Goal: Task Accomplishment & Management: Manage account settings

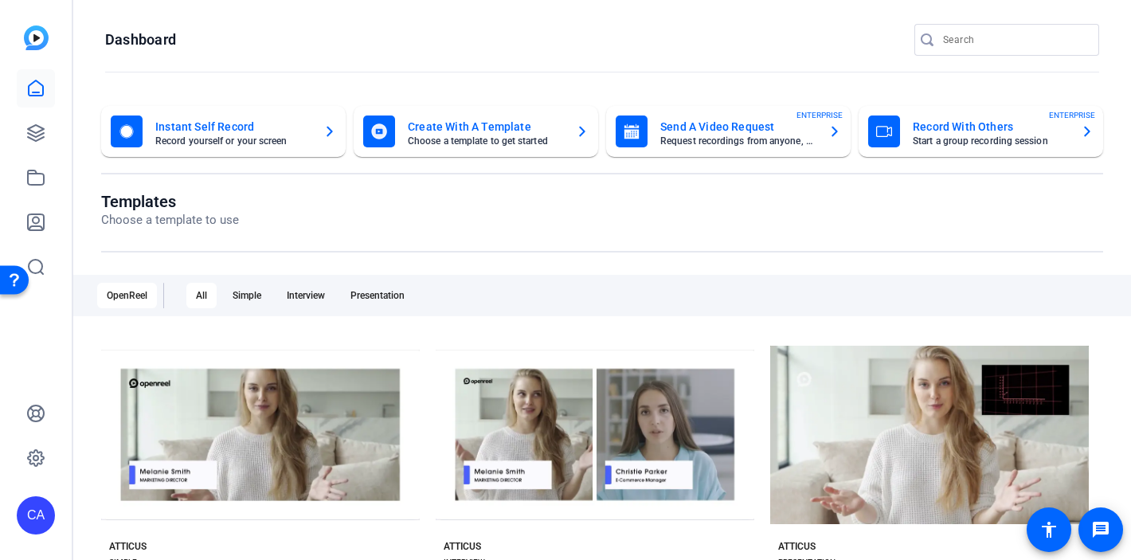
scroll to position [66, 0]
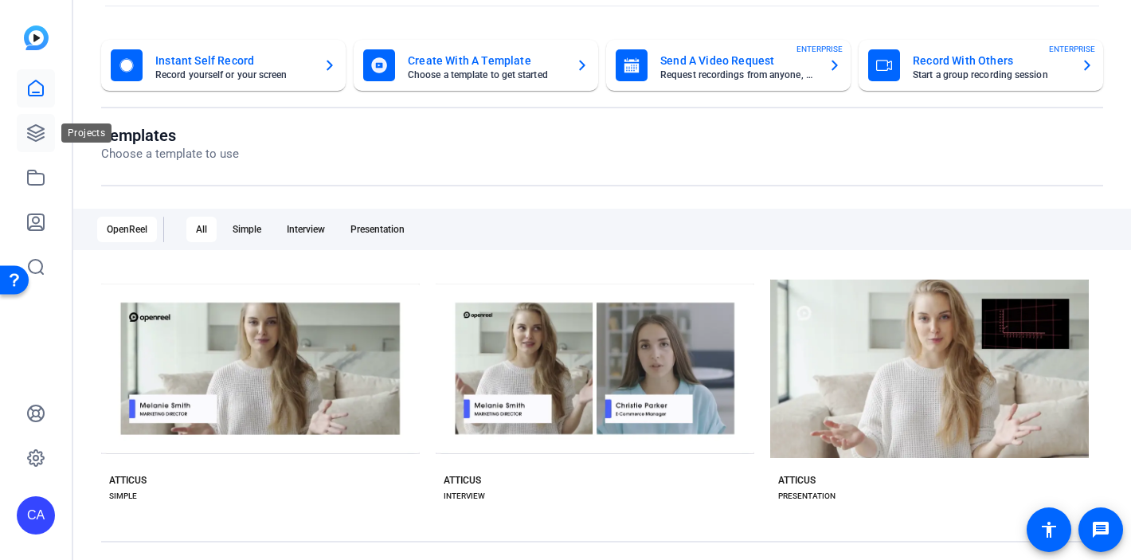
click at [39, 130] on icon at bounding box center [35, 132] width 19 height 19
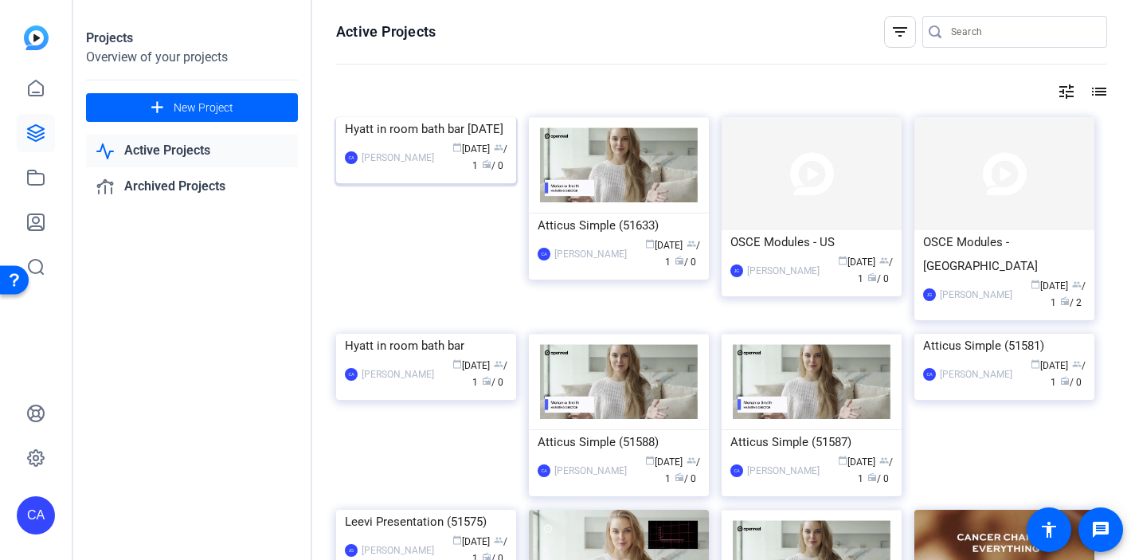
click at [409, 141] on div "Hyatt in room bath bar [DATE]" at bounding box center [426, 129] width 163 height 24
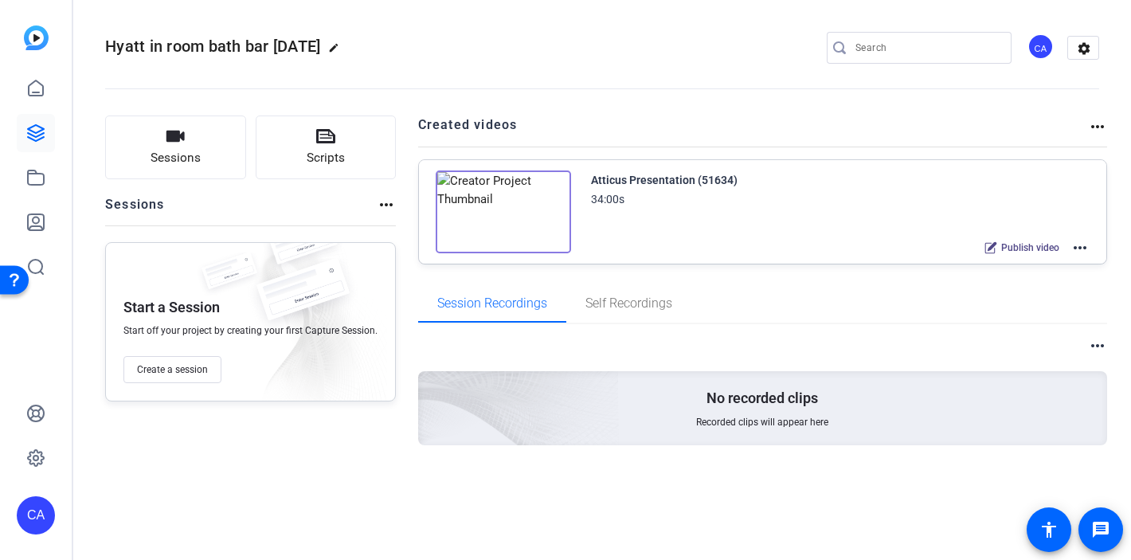
click at [1078, 249] on mat-icon "more_horiz" at bounding box center [1080, 247] width 19 height 19
click at [778, 290] on div at bounding box center [565, 280] width 1131 height 560
click at [1085, 248] on mat-icon "more_horiz" at bounding box center [1080, 247] width 19 height 19
click at [812, 221] on div at bounding box center [565, 280] width 1131 height 560
click at [1081, 245] on mat-icon "more_horiz" at bounding box center [1080, 247] width 19 height 19
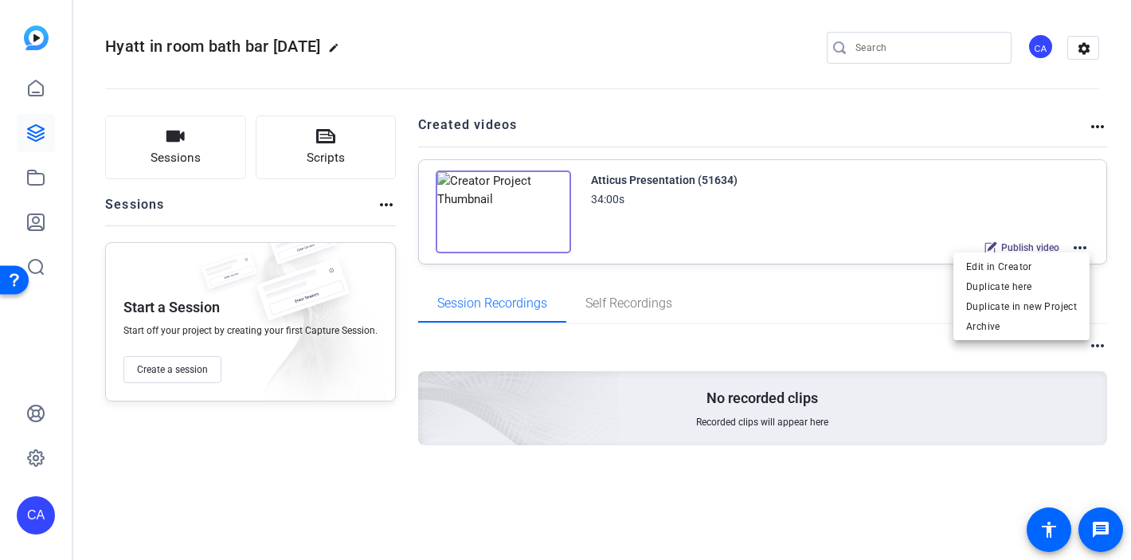
click at [868, 192] on div at bounding box center [565, 280] width 1131 height 560
click at [1077, 249] on mat-icon "more_horiz" at bounding box center [1080, 247] width 19 height 19
click at [903, 206] on div at bounding box center [565, 280] width 1131 height 560
click at [390, 202] on mat-icon "more_horiz" at bounding box center [386, 204] width 19 height 19
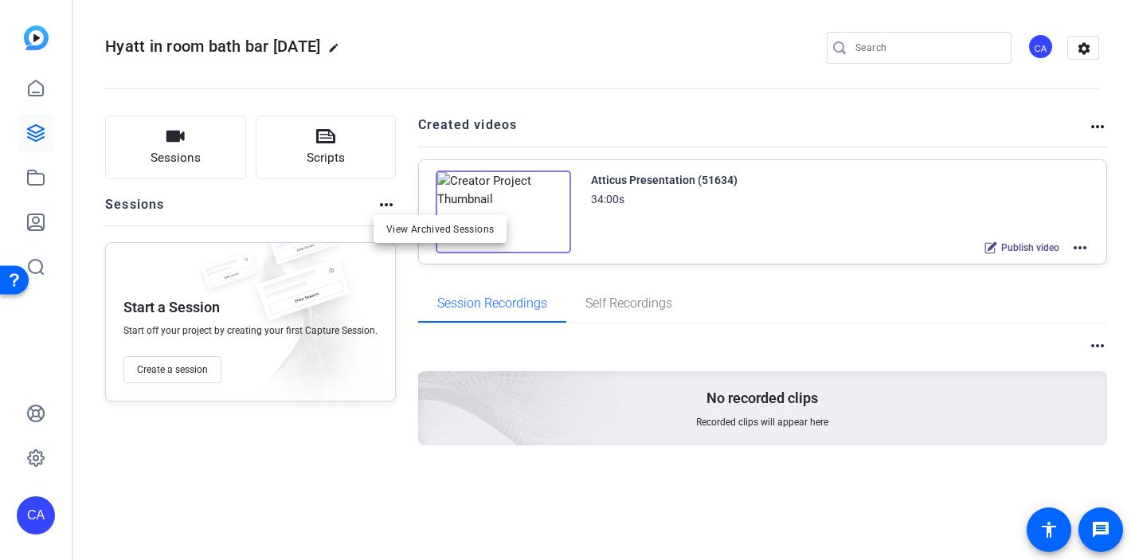
click at [555, 87] on div at bounding box center [565, 280] width 1131 height 560
click at [1073, 247] on mat-icon "more_horiz" at bounding box center [1080, 247] width 19 height 19
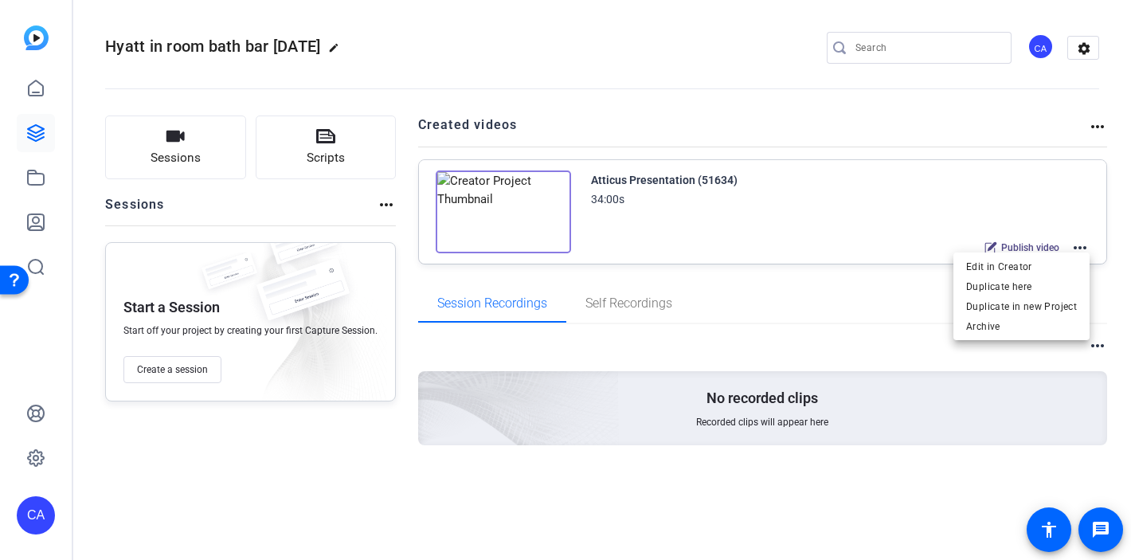
click at [855, 210] on div at bounding box center [565, 280] width 1131 height 560
drag, startPoint x: 1086, startPoint y: 256, endPoint x: 1092, endPoint y: 116, distance: 139.6
click at [1092, 118] on div "Created videos more_horiz Atticus Presentation (51634) 34:00s Publish video mor…" at bounding box center [763, 190] width 690 height 149
click at [1092, 116] on div "more_horiz" at bounding box center [1097, 125] width 19 height 19
click at [1093, 132] on mat-icon "more_horiz" at bounding box center [1097, 126] width 19 height 19
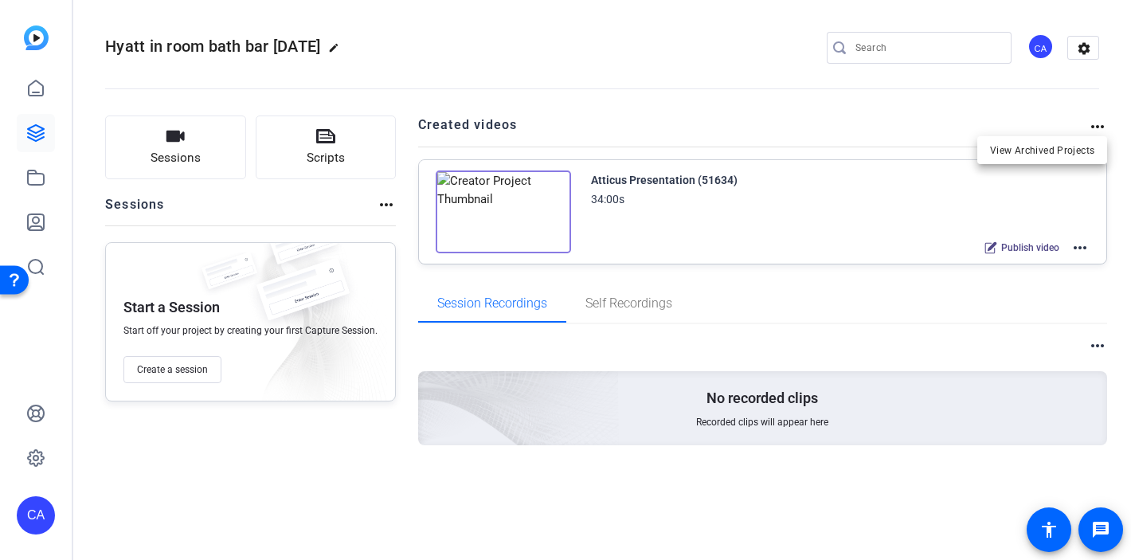
click at [1084, 216] on div at bounding box center [565, 280] width 1131 height 560
click at [1083, 245] on mat-icon "more_horiz" at bounding box center [1080, 247] width 19 height 19
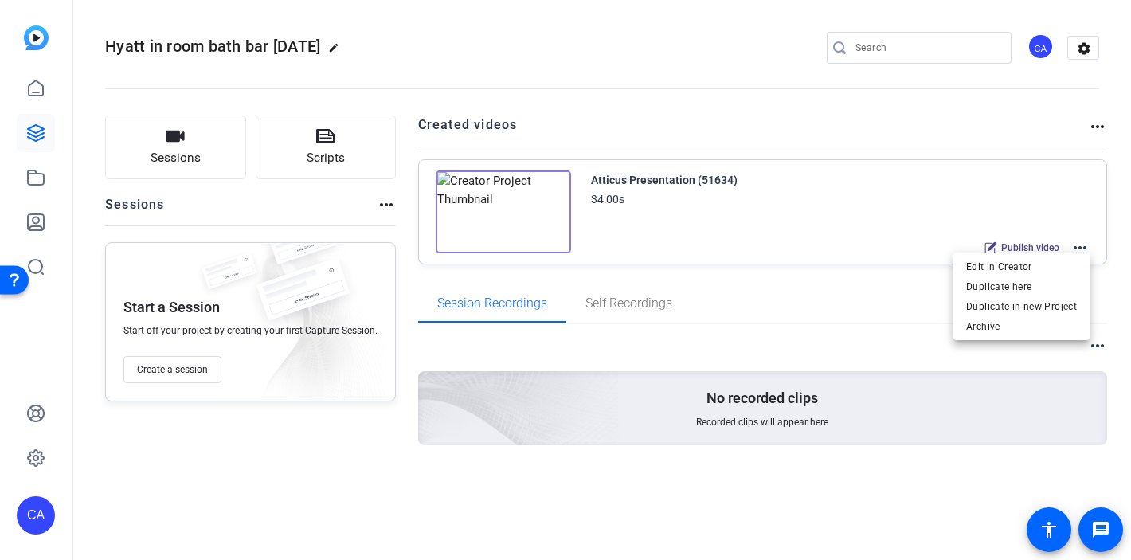
click at [851, 239] on div at bounding box center [565, 280] width 1131 height 560
click at [1022, 244] on span "Publish video" at bounding box center [1030, 247] width 58 height 13
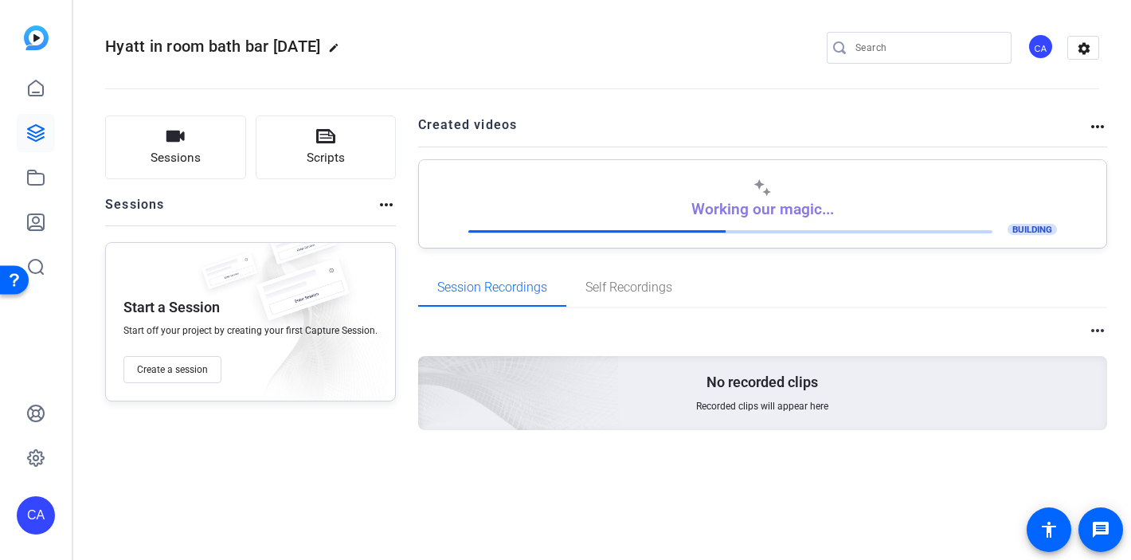
click at [682, 46] on div "Hyatt in room bath bar [DATE] edit CA settings" at bounding box center [602, 48] width 994 height 24
click at [660, 91] on openreel-divider-bar at bounding box center [602, 84] width 994 height 49
click at [864, 506] on div "Hyatt in room bath bar [DATE] edit CA settings Sessions Scripts Sessions more_h…" at bounding box center [602, 280] width 1058 height 560
click at [687, 55] on div "Hyatt in room bath bar [DATE] edit CA settings" at bounding box center [602, 48] width 994 height 24
click at [249, 507] on div "Hyatt in room bath bar [DATE] edit CA settings Sessions Scripts Sessions more_h…" at bounding box center [602, 280] width 1058 height 560
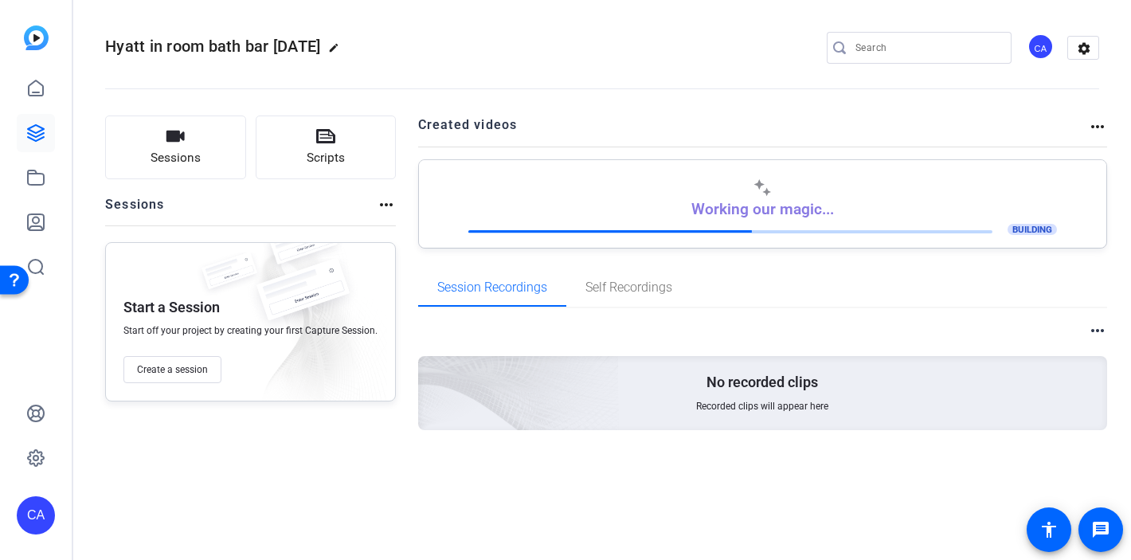
click at [687, 65] on openreel-divider-bar at bounding box center [602, 84] width 994 height 49
click at [731, 296] on div "Session Recordings Self Recordings" at bounding box center [763, 287] width 690 height 38
click at [698, 131] on h2 "Created videos" at bounding box center [753, 131] width 671 height 31
click at [579, 21] on div "Hyatt in room bath bar [DATE] edit CA settings" at bounding box center [602, 48] width 994 height 120
click at [826, 285] on div "Session Recordings Self Recordings" at bounding box center [763, 287] width 690 height 38
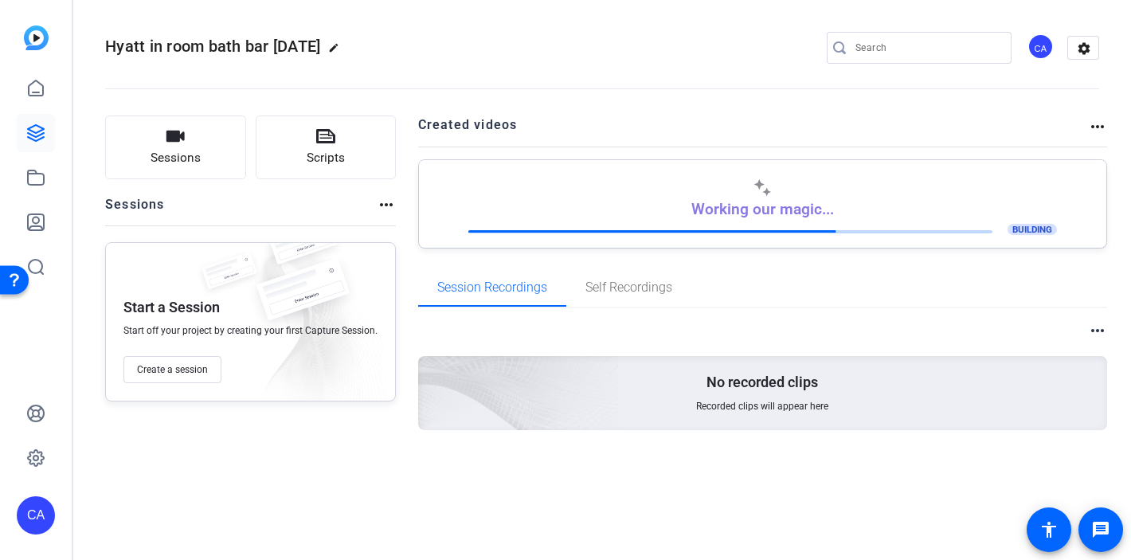
click at [649, 316] on div "more_horiz No recorded clips Recorded clips will appear here" at bounding box center [763, 394] width 690 height 173
click at [609, 106] on openreel-divider-bar at bounding box center [602, 84] width 994 height 49
